Goal: Task Accomplishment & Management: Complete application form

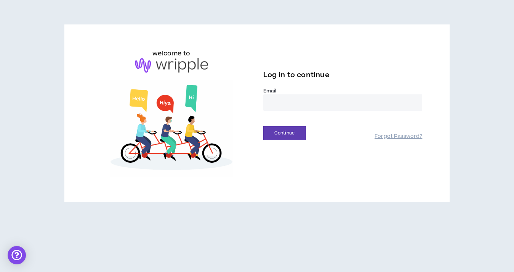
click at [286, 107] on input "email" at bounding box center [343, 102] width 159 height 16
type input "**********"
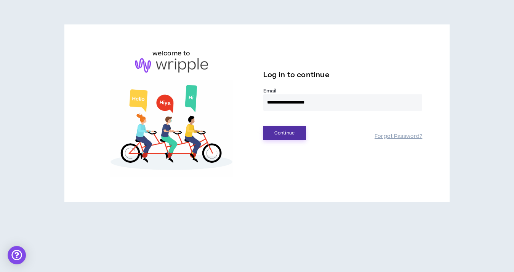
click at [283, 137] on button "Continue" at bounding box center [285, 133] width 43 height 14
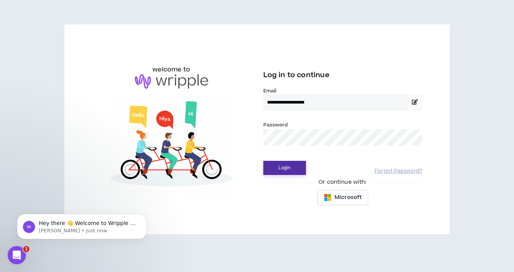
click at [276, 168] on button "Login" at bounding box center [285, 168] width 43 height 14
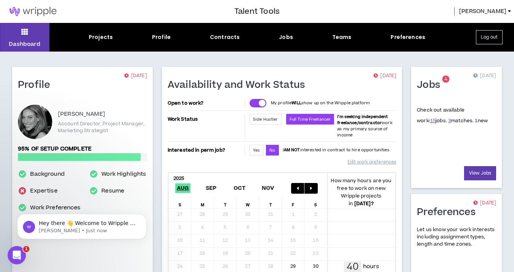
click at [475, 121] on link "1" at bounding box center [476, 120] width 3 height 7
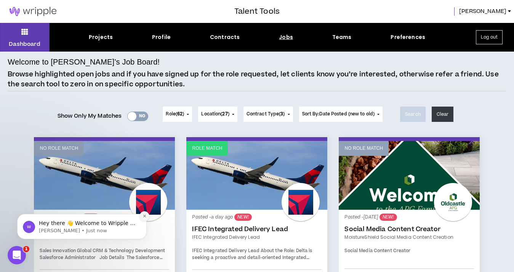
click at [144, 216] on icon "Dismiss notification" at bounding box center [144, 215] width 3 height 3
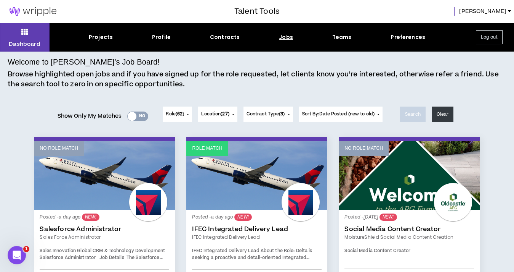
click at [240, 199] on link "Role Match" at bounding box center [256, 175] width 141 height 69
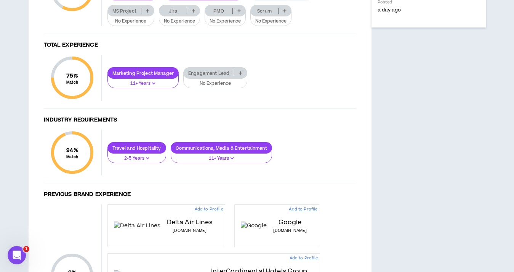
scroll to position [391, 0]
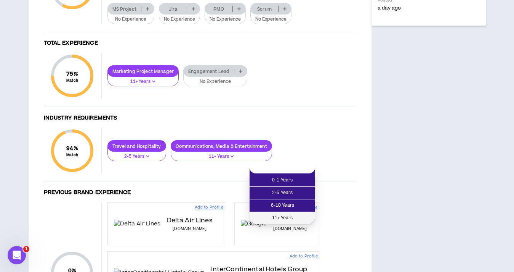
click at [287, 214] on span "11+ Years" at bounding box center [282, 218] width 56 height 8
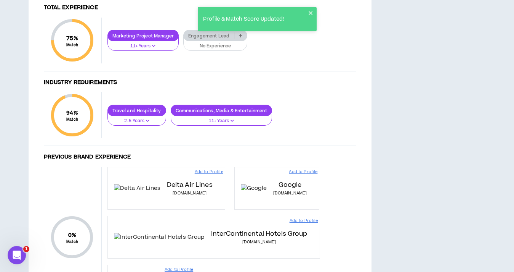
scroll to position [432, 0]
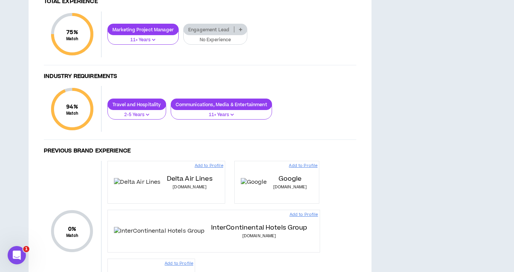
click at [243, 32] on p at bounding box center [241, 29] width 13 height 6
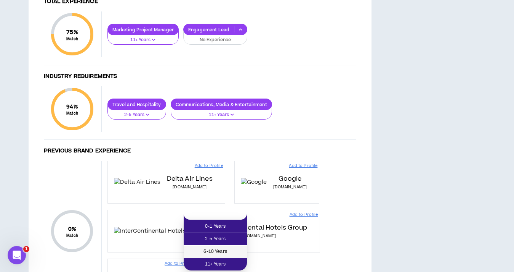
click at [224, 249] on span "6-10 Years" at bounding box center [215, 251] width 54 height 8
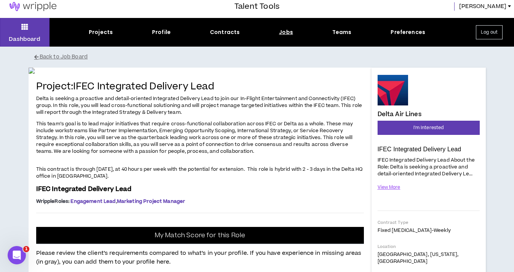
scroll to position [3, 0]
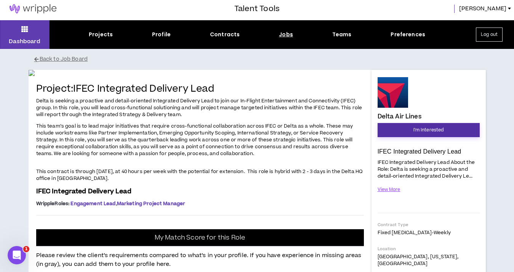
click at [437, 130] on span "I'm Interested" at bounding box center [429, 129] width 31 height 7
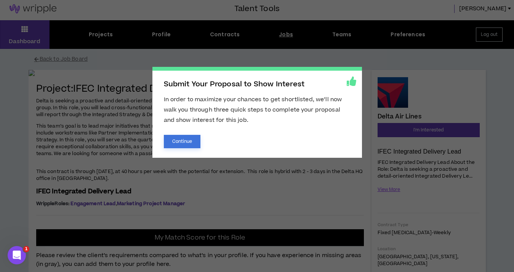
click at [190, 140] on button "Continue" at bounding box center [182, 141] width 37 height 13
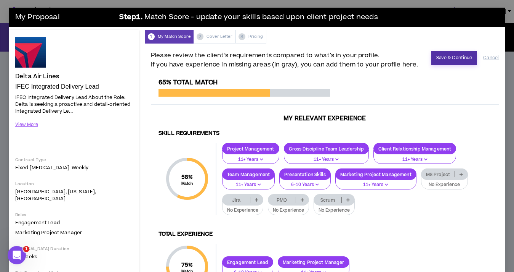
click at [447, 59] on button "Save & Continue" at bounding box center [455, 58] width 46 height 14
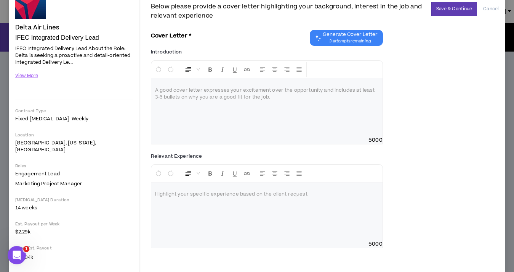
scroll to position [79, 0]
